Goal: Information Seeking & Learning: Learn about a topic

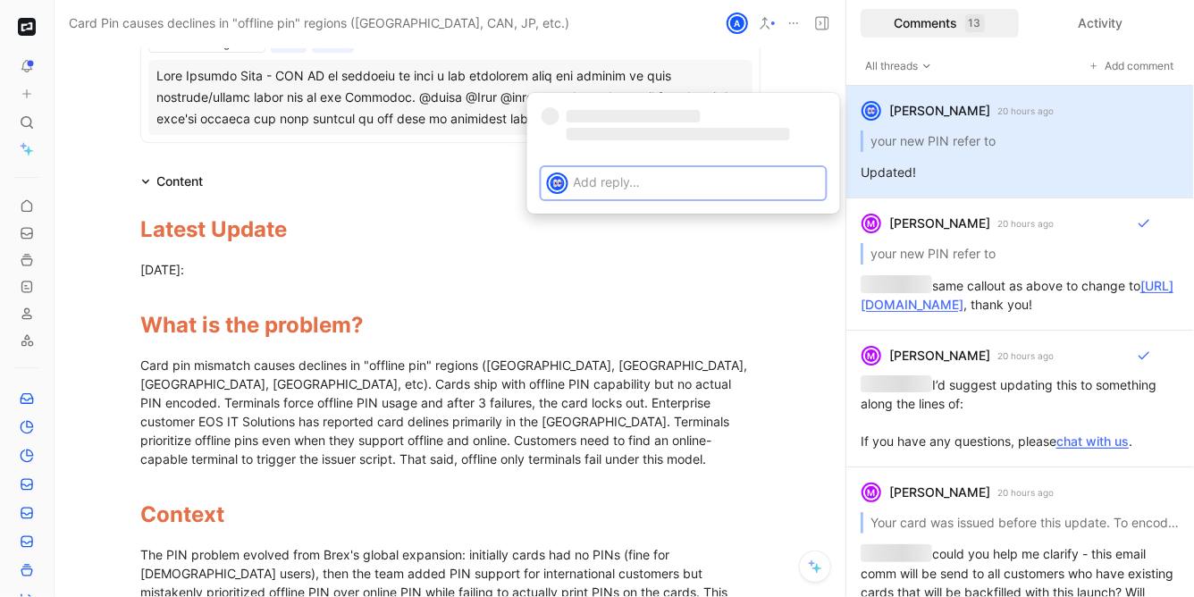
scroll to position [909, 0]
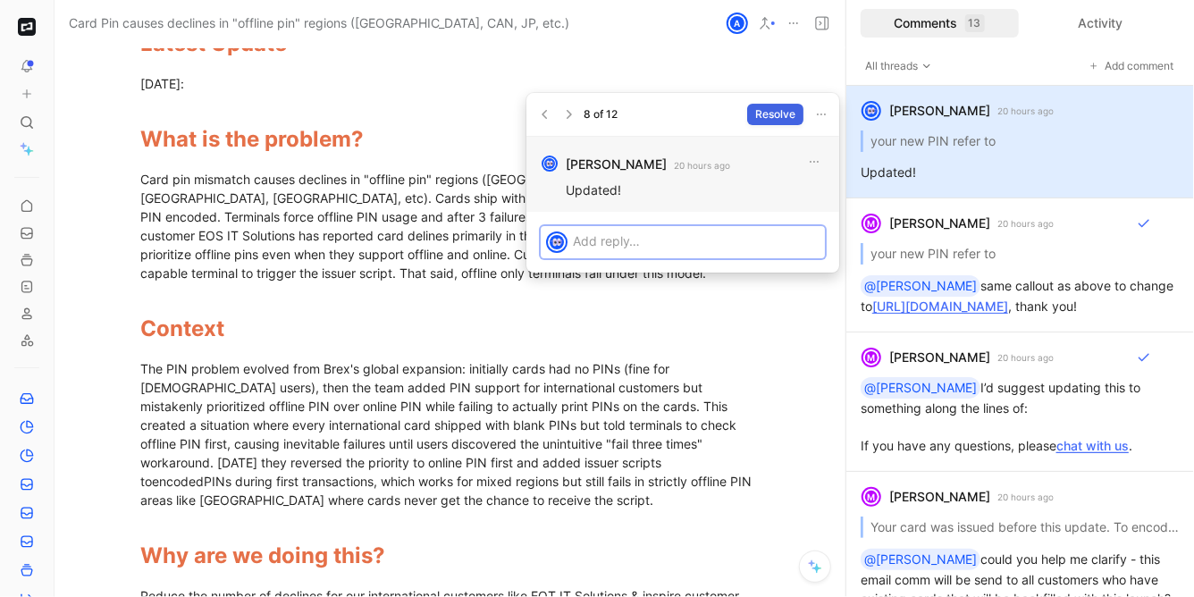
click at [773, 113] on span "Resolve" at bounding box center [775, 114] width 40 height 18
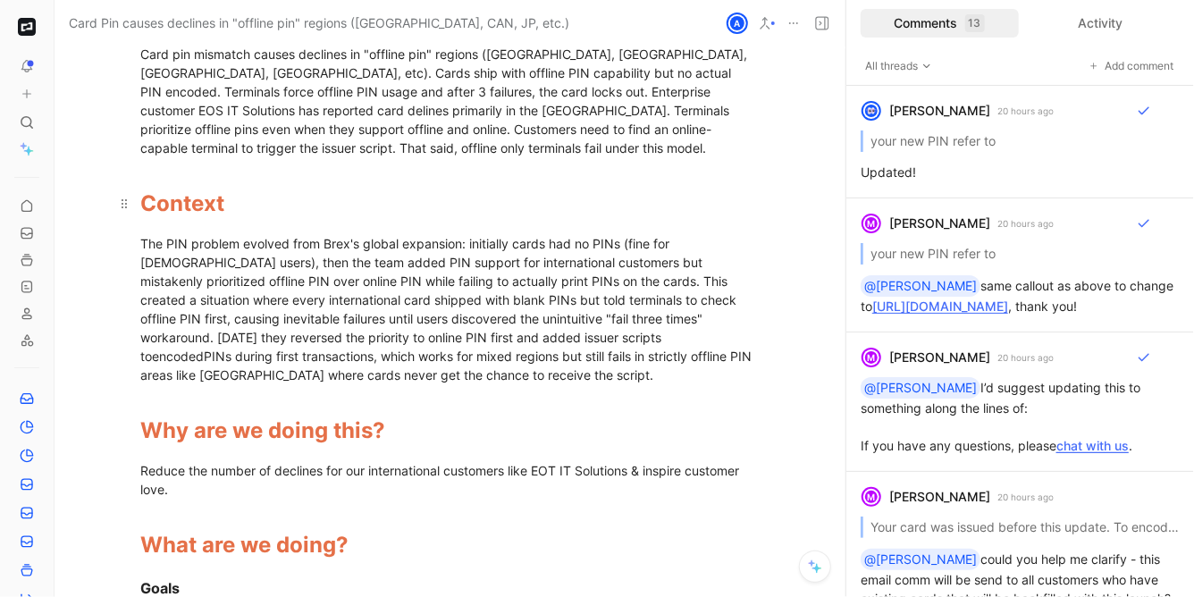
scroll to position [1035, 0]
click at [965, 267] on div "M [PERSON_NAME] 20 hours ago your new PIN refer to @[PERSON_NAME] same callout …" at bounding box center [1020, 265] width 348 height 134
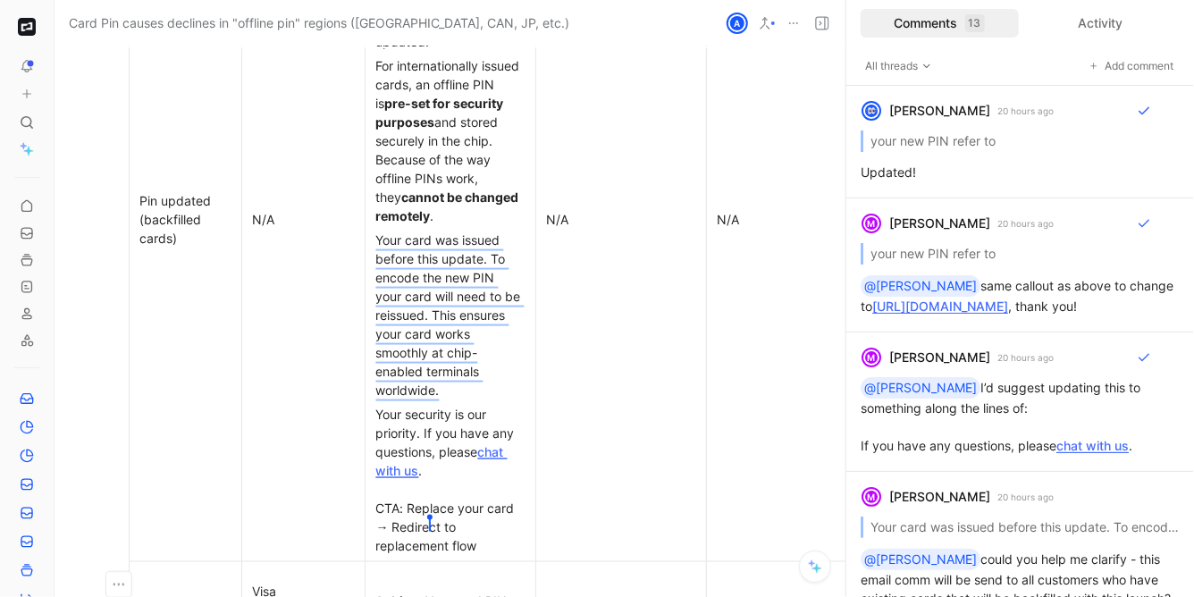
scroll to position [7682, 13]
click at [197, 213] on div "Pin updated (backfilled cards)" at bounding box center [185, 218] width 90 height 56
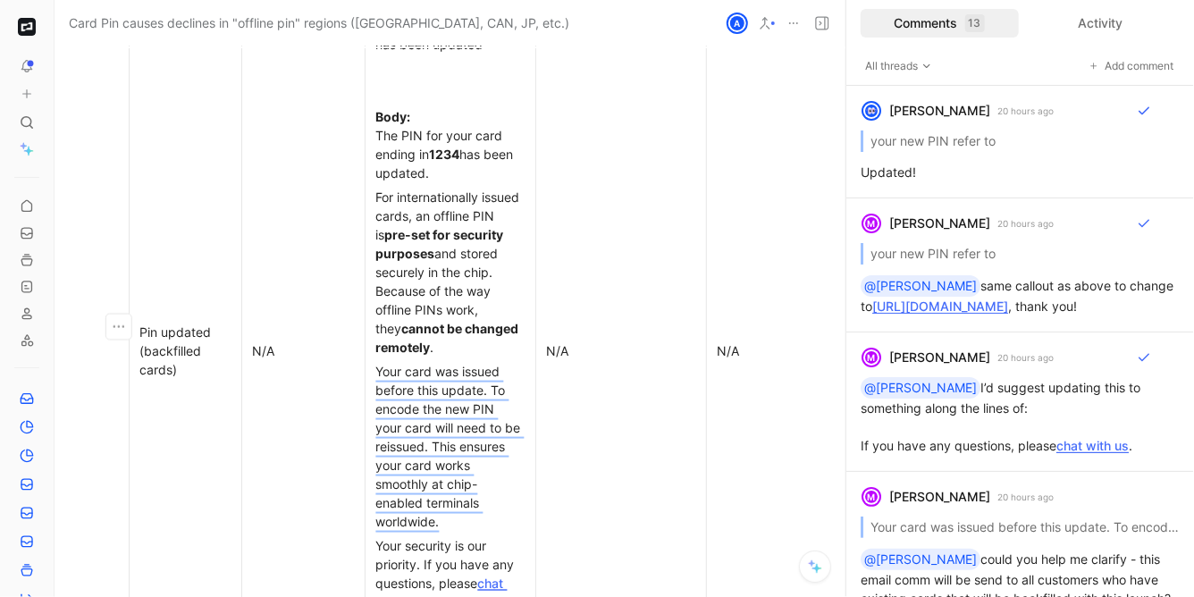
scroll to position [7552, 13]
click at [493, 186] on div "For internationally issued cards, an offline PIN is pre-set for security purpos…" at bounding box center [450, 269] width 148 height 169
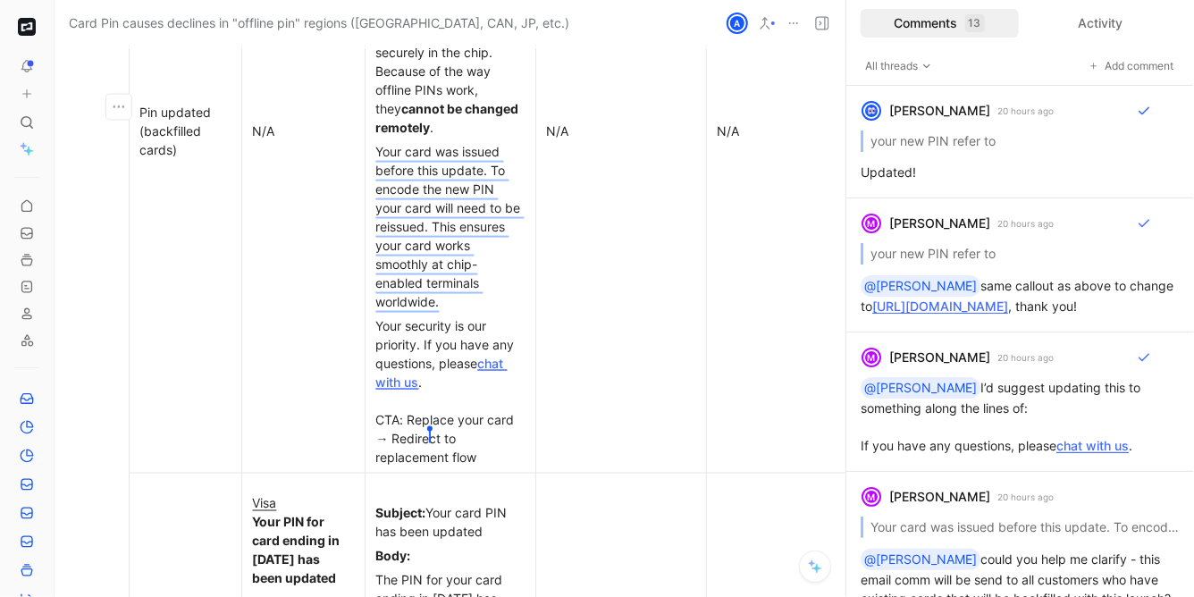
scroll to position [7770, 13]
click at [445, 321] on div "Your security is our priority. If you have any questions, please chat with us .…" at bounding box center [450, 390] width 148 height 150
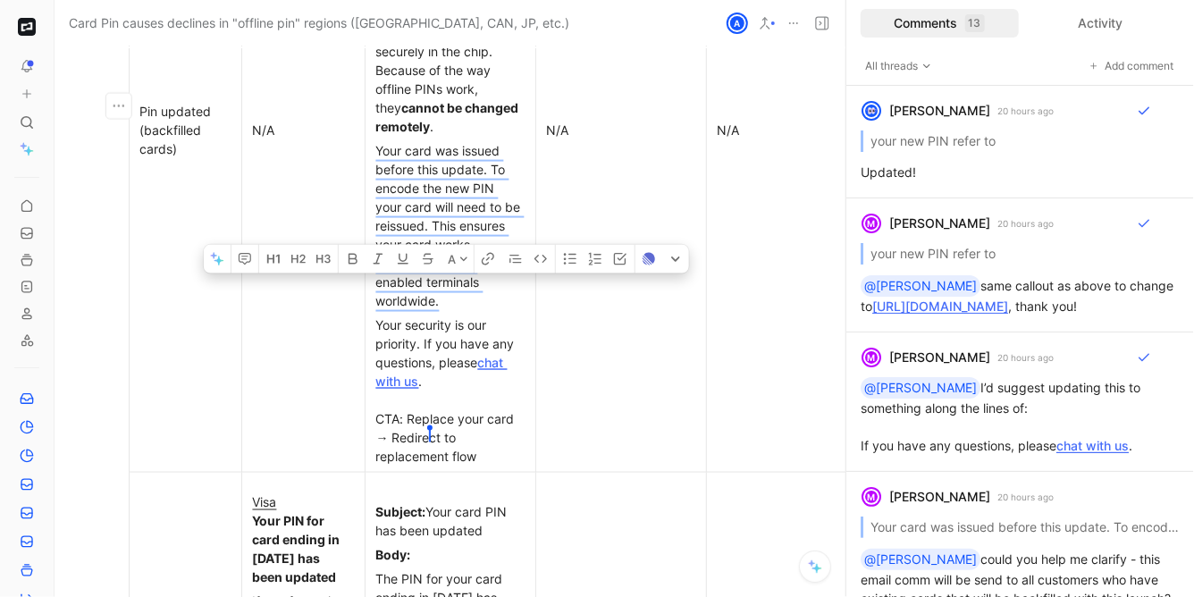
click at [445, 321] on div "Your security is our priority. If you have any questions, please chat with us .…" at bounding box center [450, 390] width 148 height 150
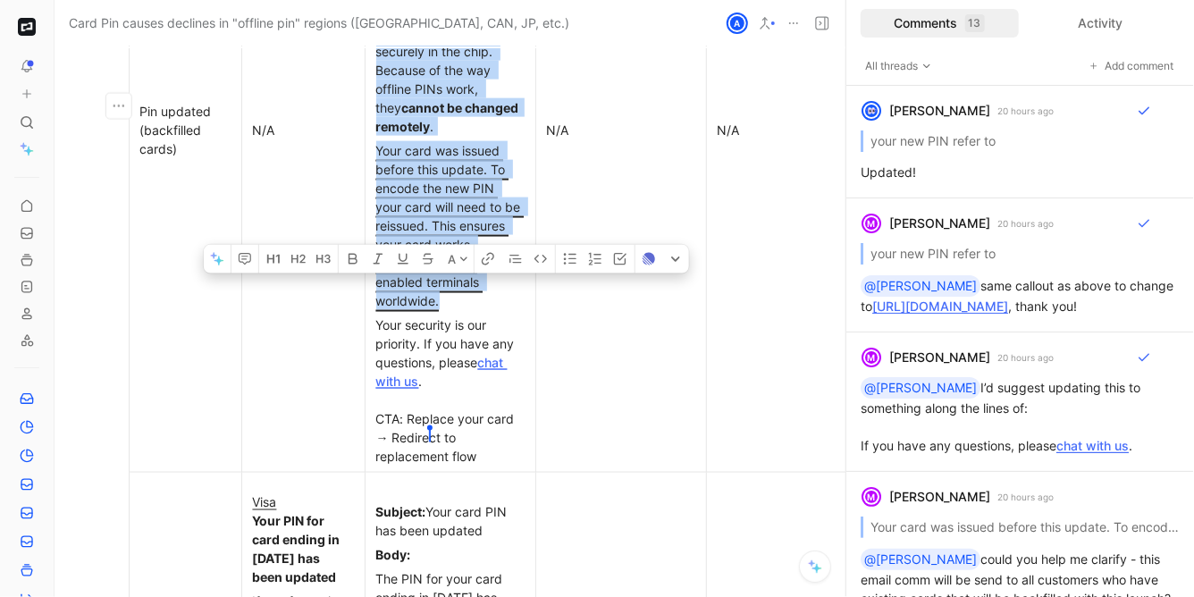
click at [445, 321] on div "Your security is our priority. If you have any questions, please chat with us .…" at bounding box center [450, 390] width 148 height 150
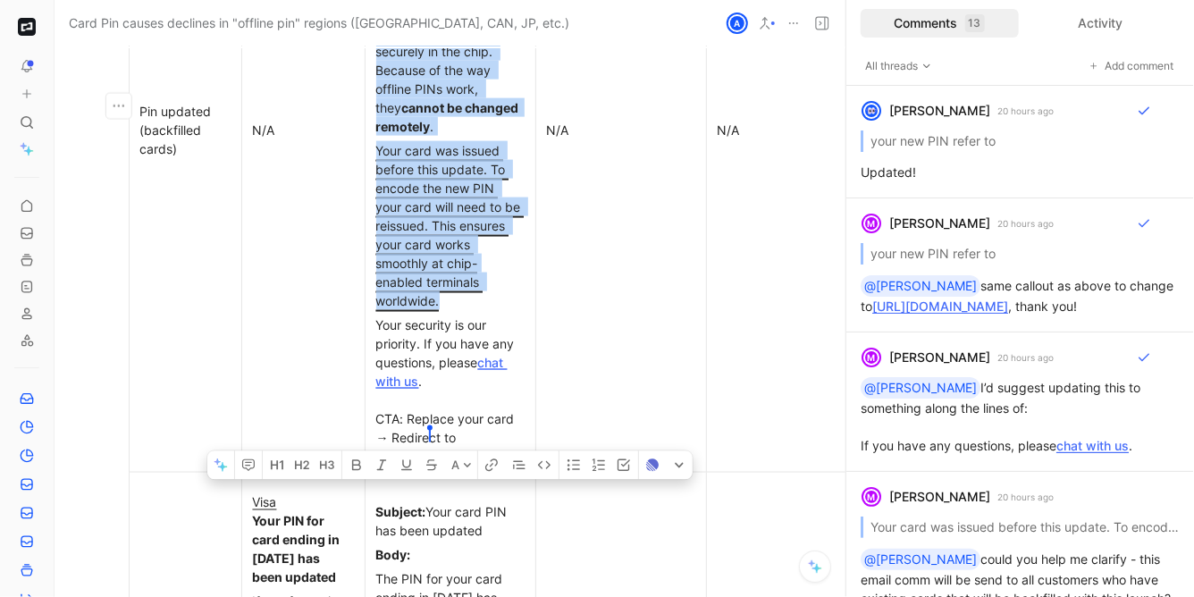
click at [448, 362] on div "Your security is our priority. If you have any questions, please chat with us .…" at bounding box center [450, 390] width 148 height 150
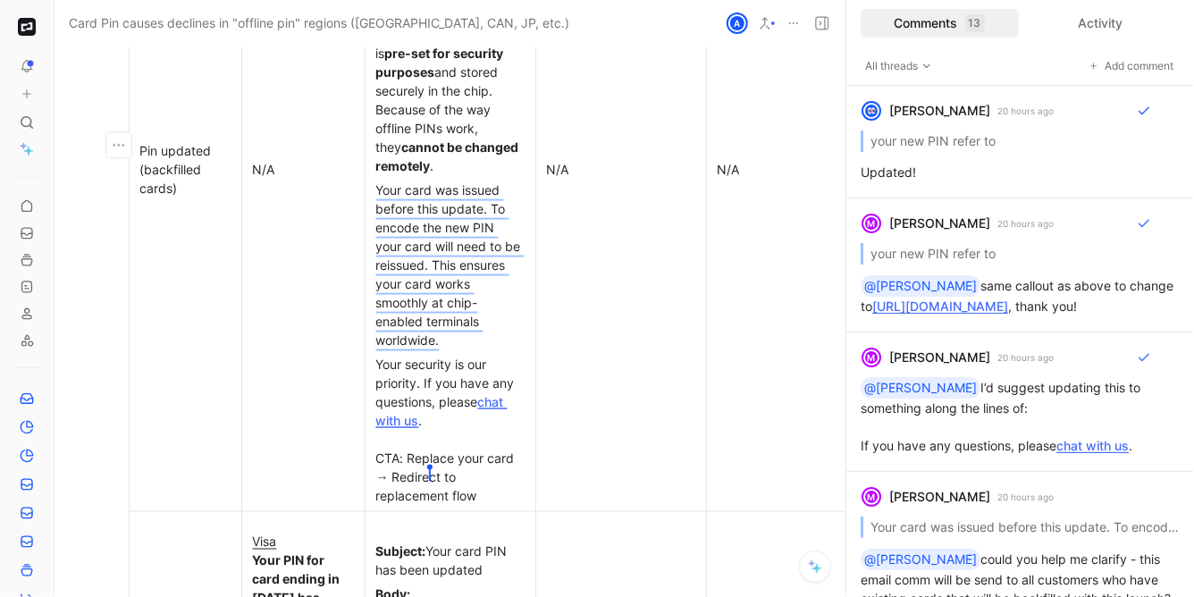
scroll to position [7697, 13]
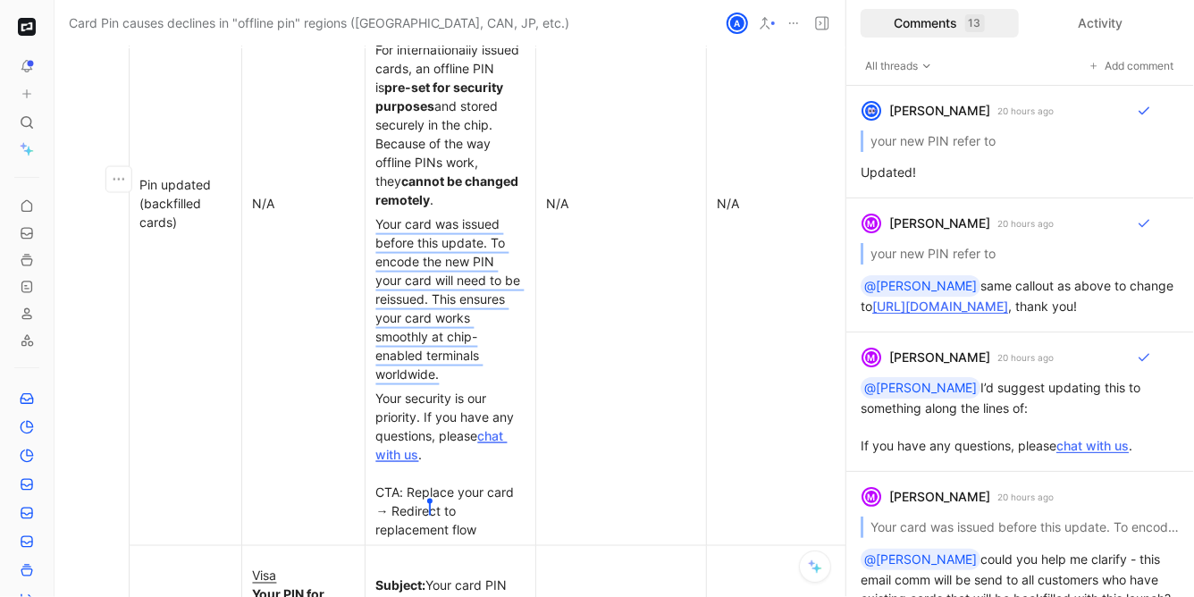
click at [511, 226] on div "Your card was issued before this update. To encode the new PIN your card will n…" at bounding box center [450, 298] width 148 height 169
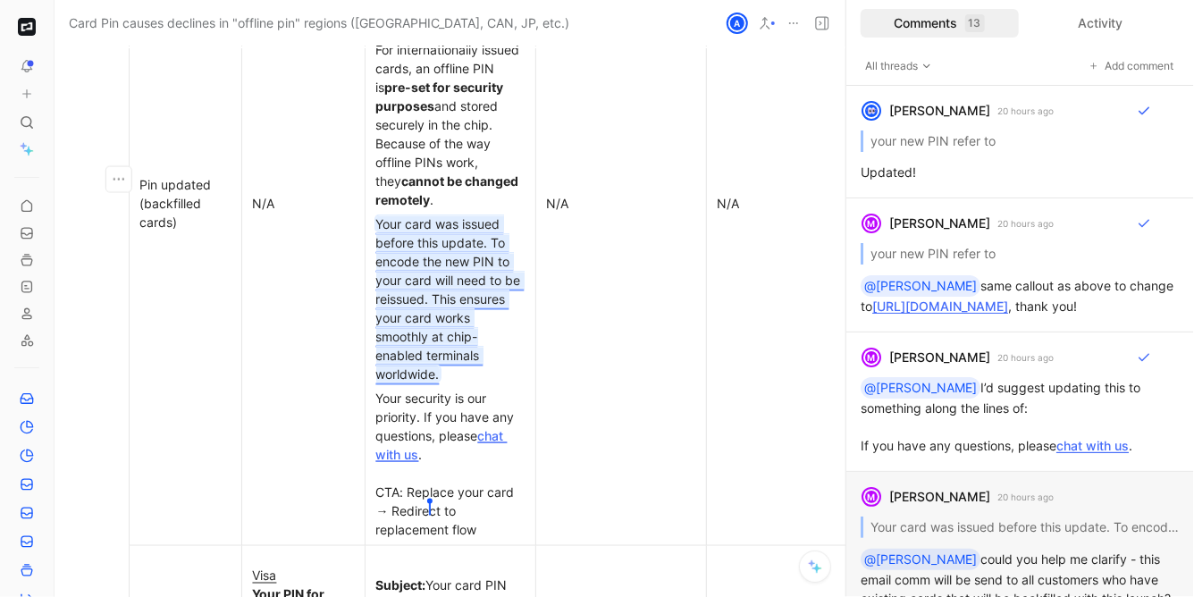
click at [434, 254] on mark "Your card was issued before this update. To encode the new PIN to your card wil…" at bounding box center [450, 298] width 148 height 165
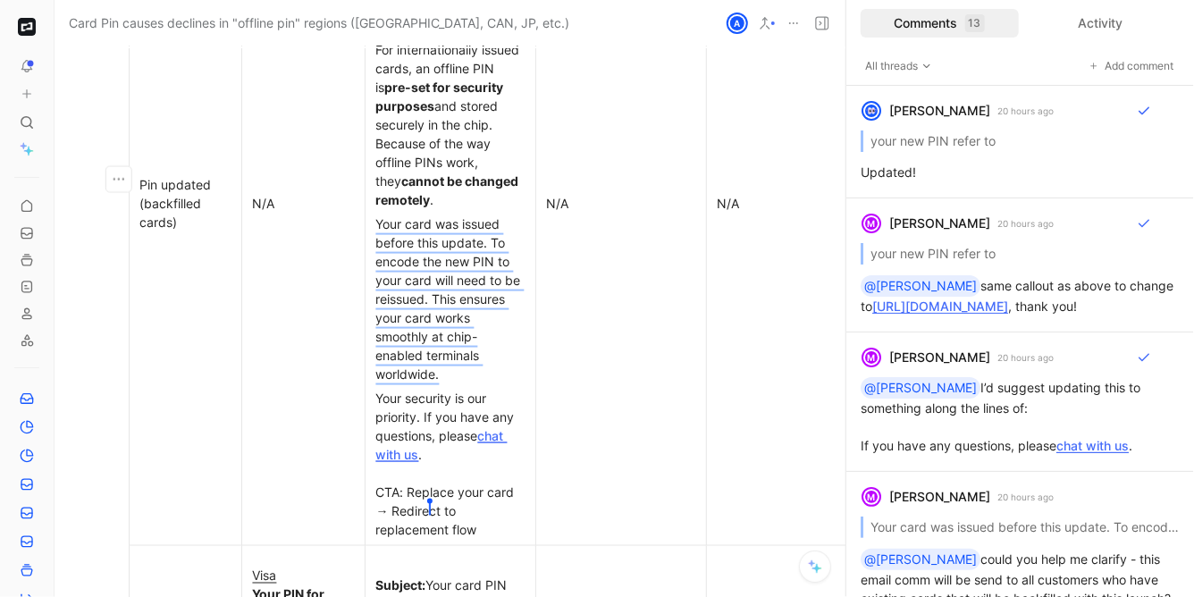
click at [436, 262] on div "Your card was issued before this update. To encode the new PIN to your card wil…" at bounding box center [450, 298] width 148 height 169
click at [468, 356] on p "Your card was issued before this update. To encode the new PIN, your card will …" at bounding box center [450, 299] width 163 height 174
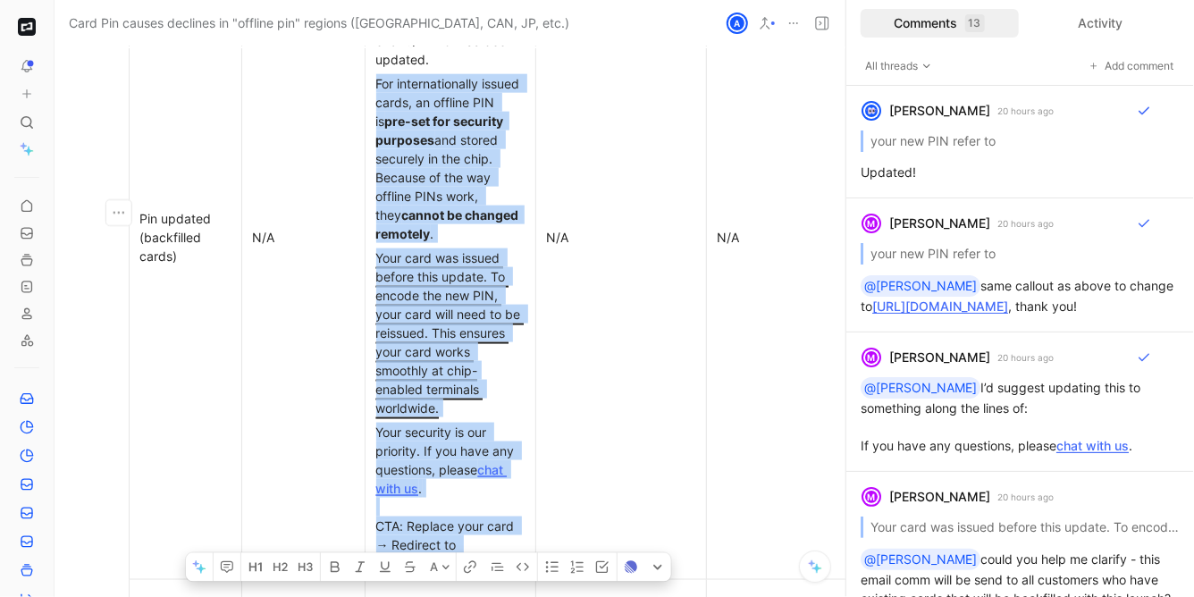
drag, startPoint x: 484, startPoint y: 536, endPoint x: 375, endPoint y: 66, distance: 482.4
click at [375, 66] on td "Subject: Your card PIN has been updated Body: The PIN for your card ending in […" at bounding box center [449, 236] width 171 height 683
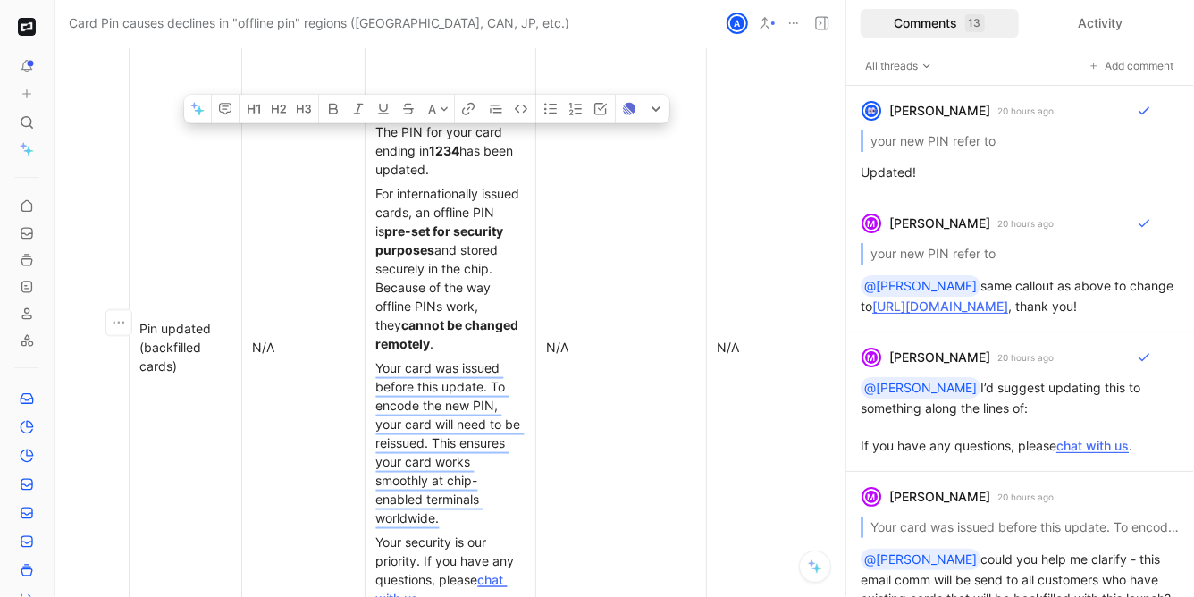
click at [420, 236] on div "For internationally issued cards, an offline PIN is pre-set for security purpos…" at bounding box center [450, 268] width 148 height 169
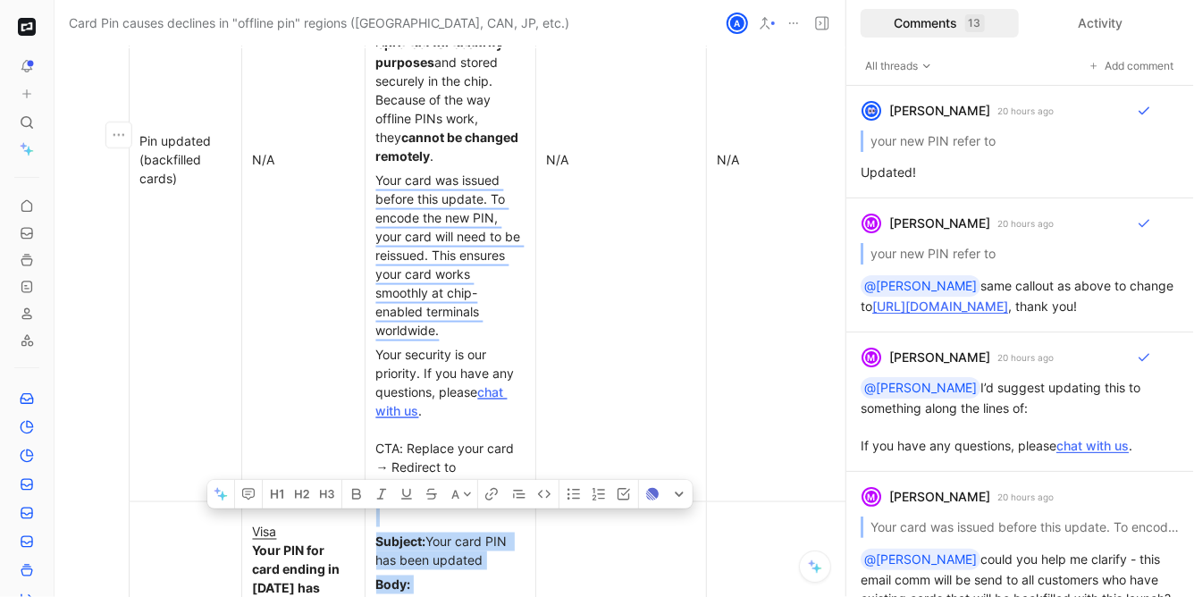
scroll to position [7794, 13]
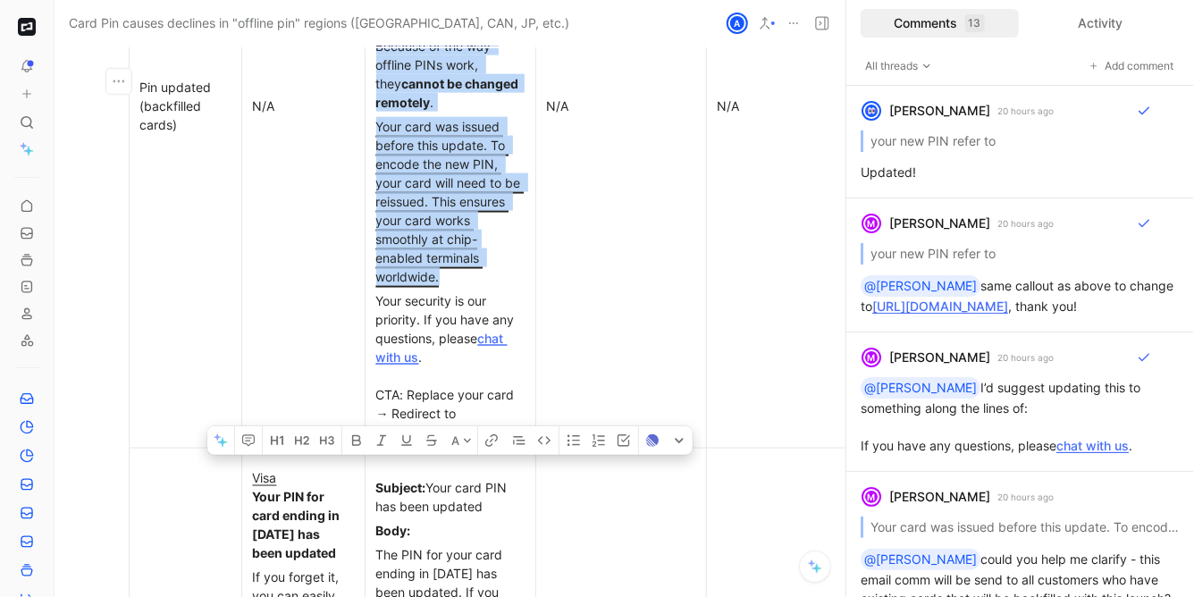
drag, startPoint x: 374, startPoint y: 189, endPoint x: 468, endPoint y: 383, distance: 215.4
click at [467, 383] on td "Subject: Your card PIN has been updated Body: The PIN for your card ending in […" at bounding box center [449, 105] width 171 height 683
click at [484, 400] on div "Your security is our priority. If you have any questions, please chat with us .…" at bounding box center [450, 366] width 148 height 150
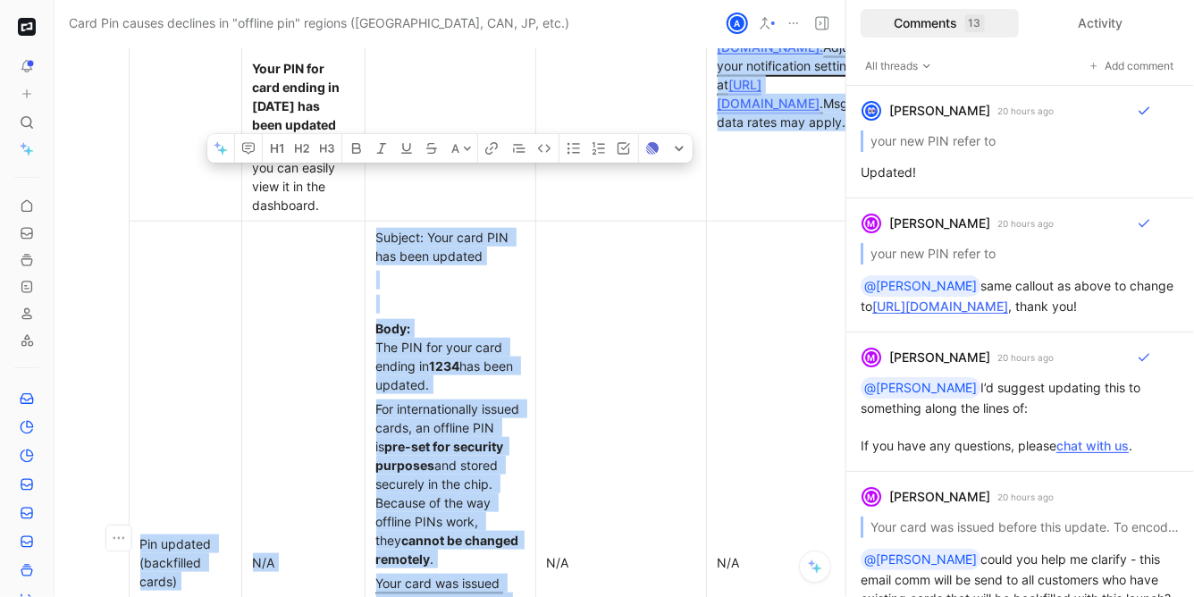
scroll to position [7199, 13]
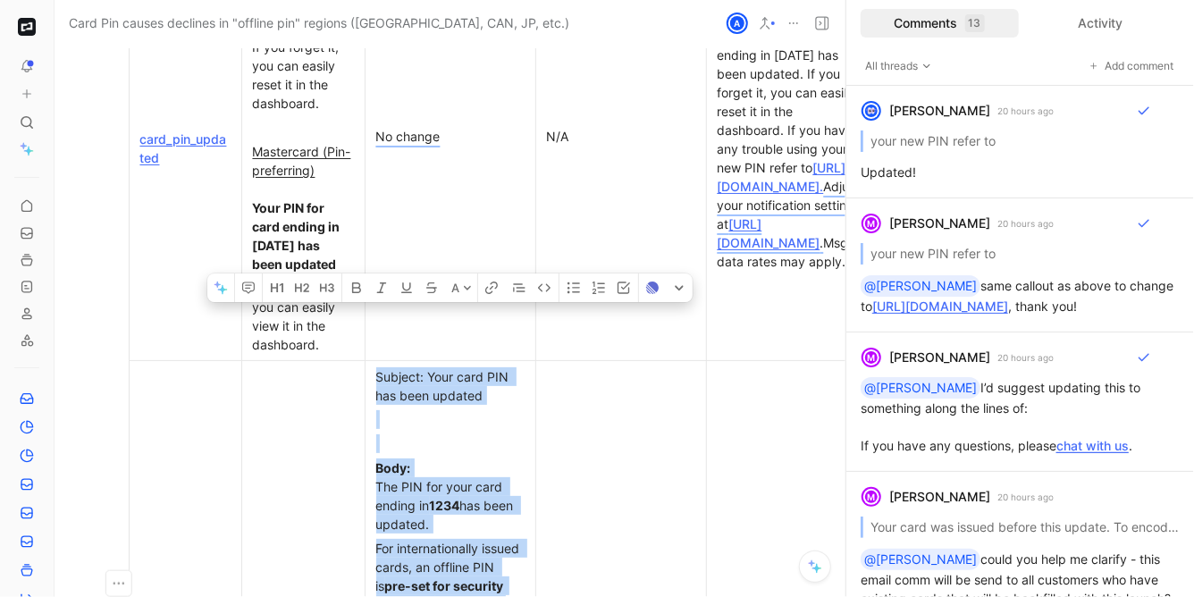
drag, startPoint x: 484, startPoint y: 404, endPoint x: 381, endPoint y: 386, distance: 104.3
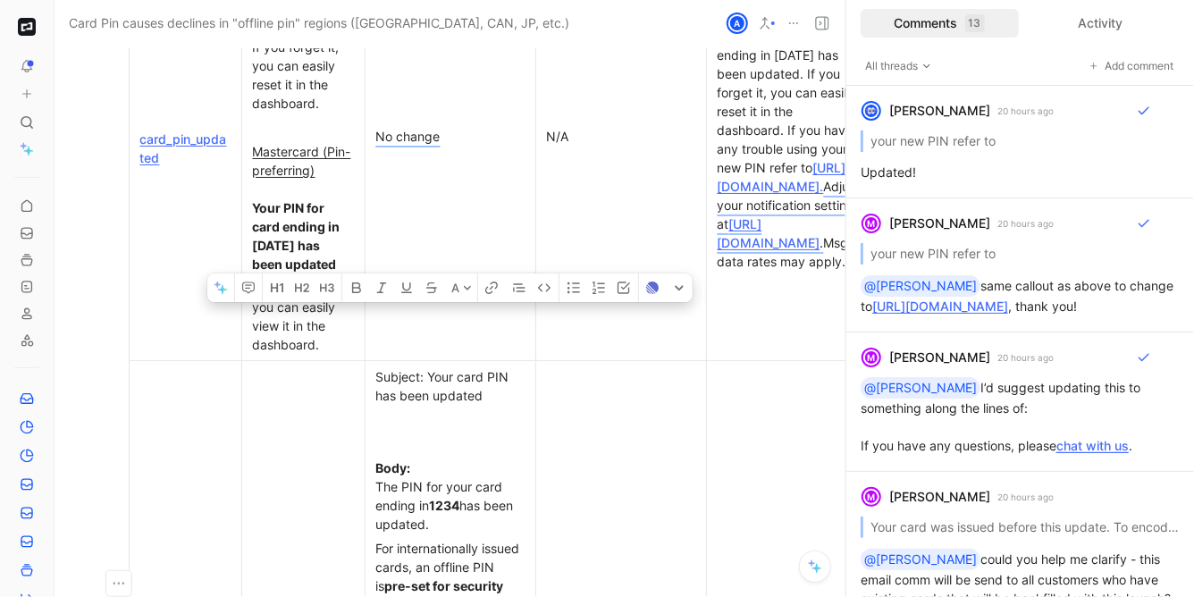
click at [377, 367] on div "Subject: Your card PIN has been updated" at bounding box center [450, 386] width 148 height 38
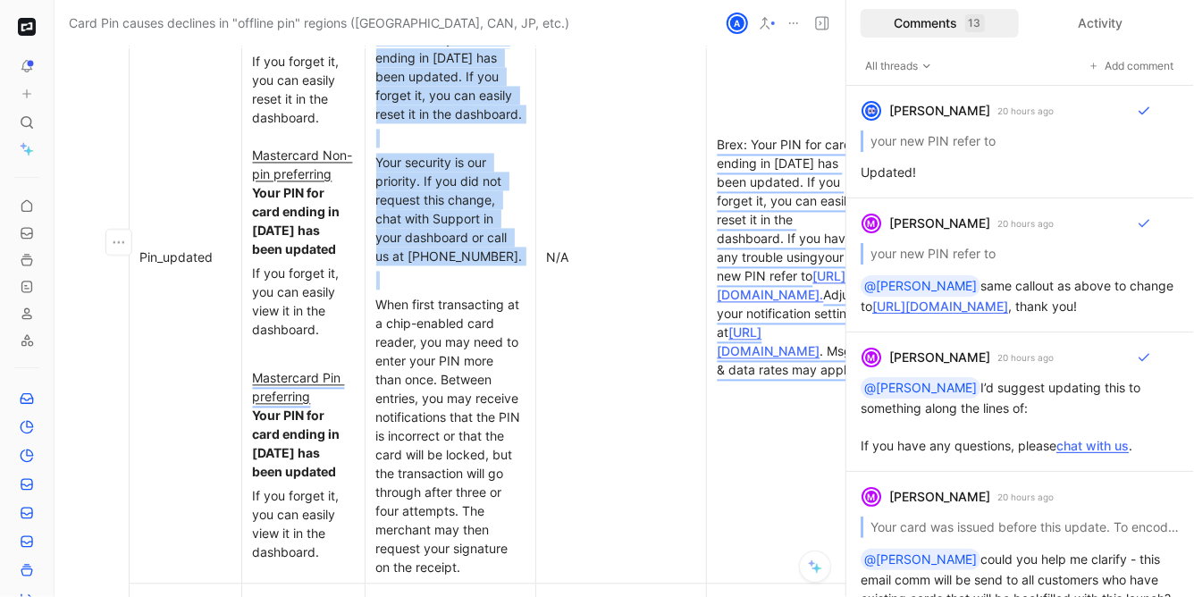
drag, startPoint x: 377, startPoint y: 347, endPoint x: 421, endPoint y: 224, distance: 130.0
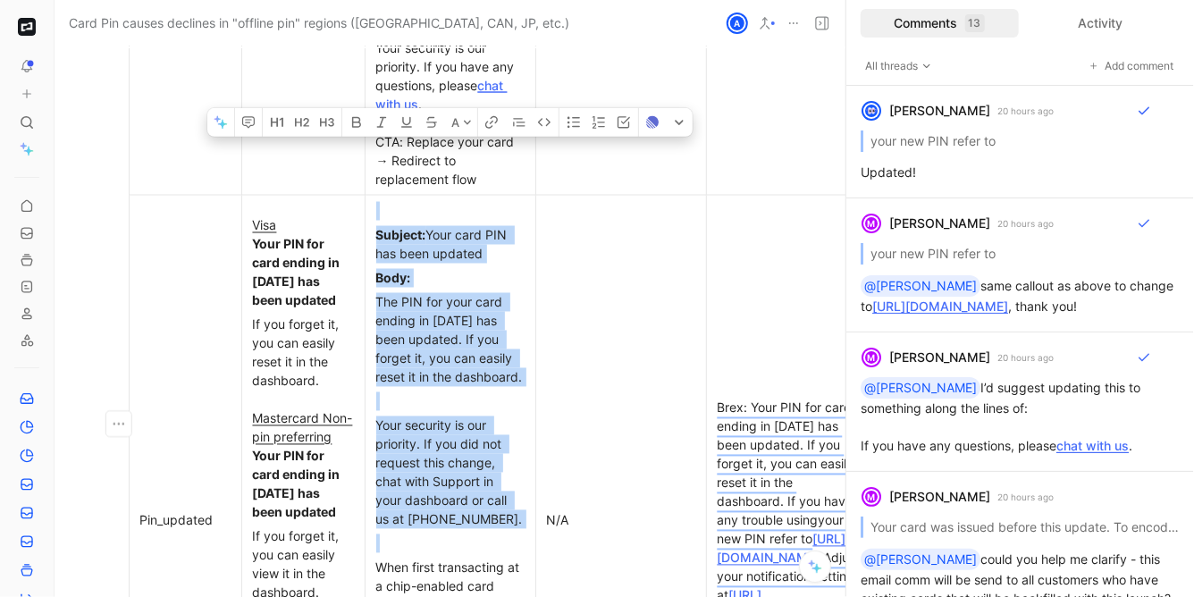
scroll to position [7888, 13]
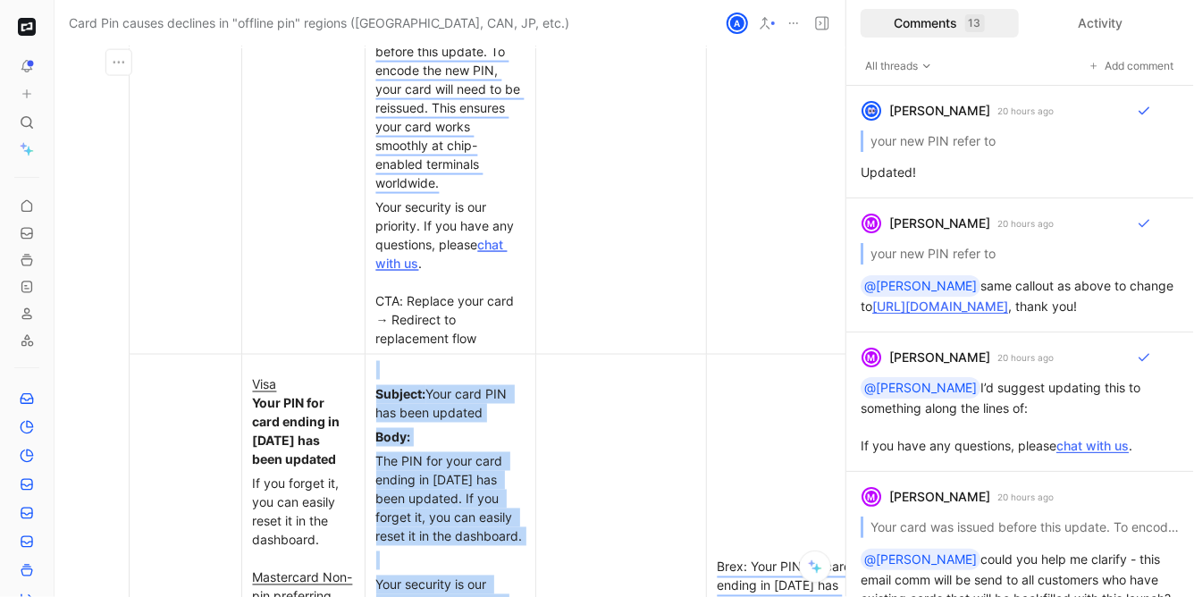
click at [421, 224] on div "Your security is our priority. If you have any questions, please chat with us .…" at bounding box center [450, 272] width 148 height 150
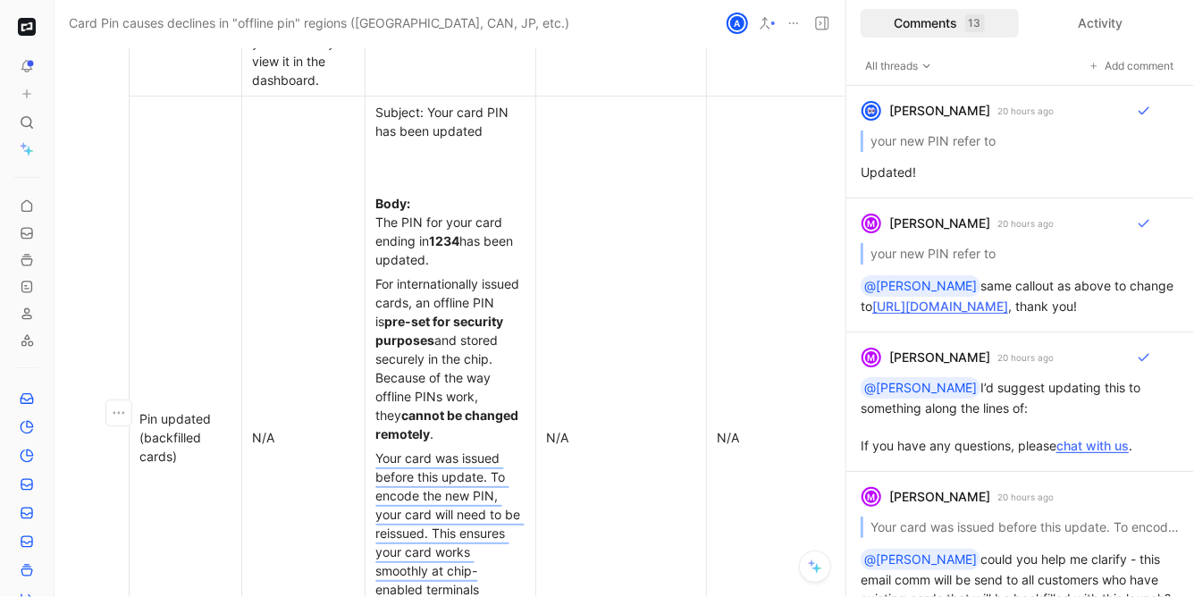
scroll to position [7433, 13]
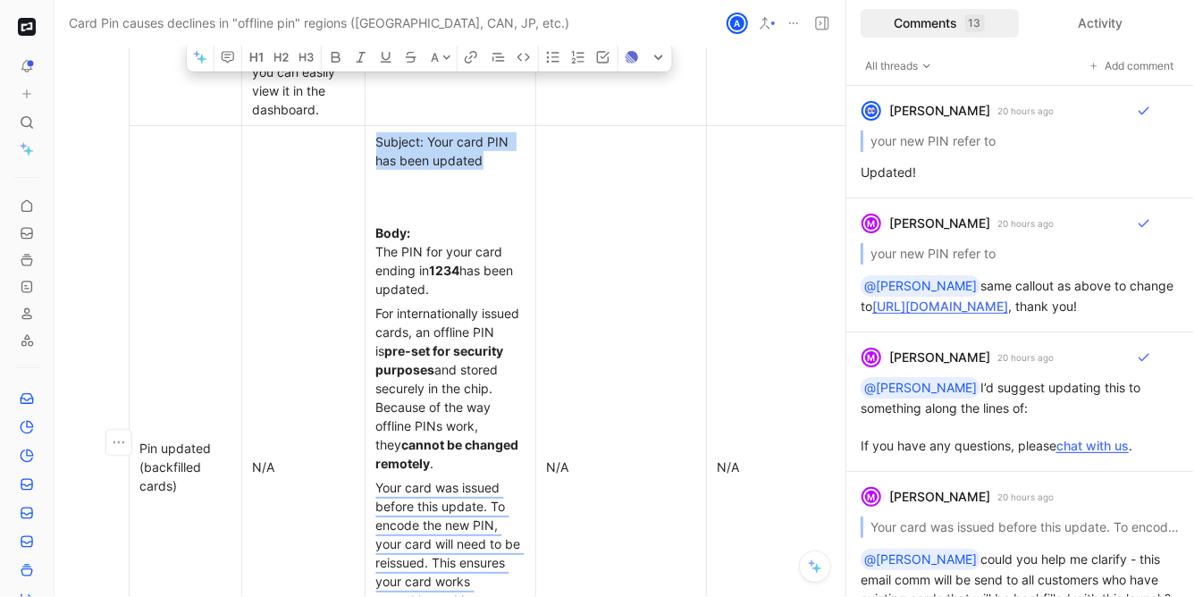
drag, startPoint x: 376, startPoint y: 109, endPoint x: 489, endPoint y: 137, distance: 115.9
click at [489, 137] on div "Subject: Your card PIN has been updated" at bounding box center [450, 151] width 148 height 38
click at [177, 439] on div "Pin updated (backfilled cards)" at bounding box center [185, 467] width 90 height 56
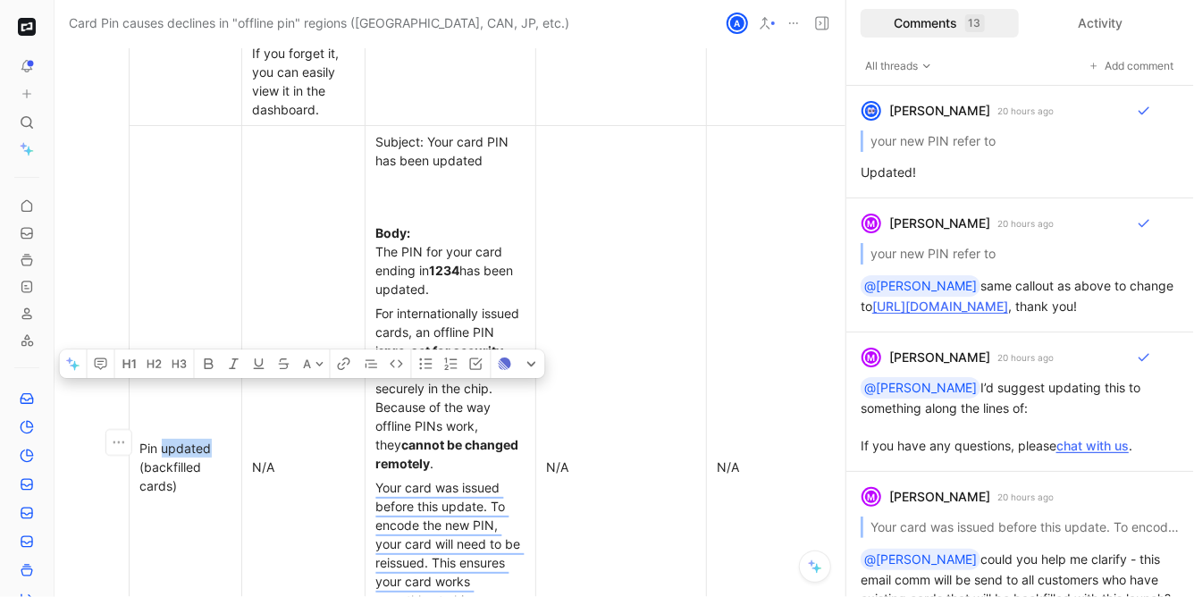
click at [177, 439] on div "Pin updated (backfilled cards)" at bounding box center [185, 467] width 90 height 56
drag, startPoint x: 138, startPoint y: 418, endPoint x: 196, endPoint y: 458, distance: 70.6
click at [196, 458] on p "Pin updated (backfilled cards)" at bounding box center [185, 467] width 105 height 62
